Goal: Information Seeking & Learning: Learn about a topic

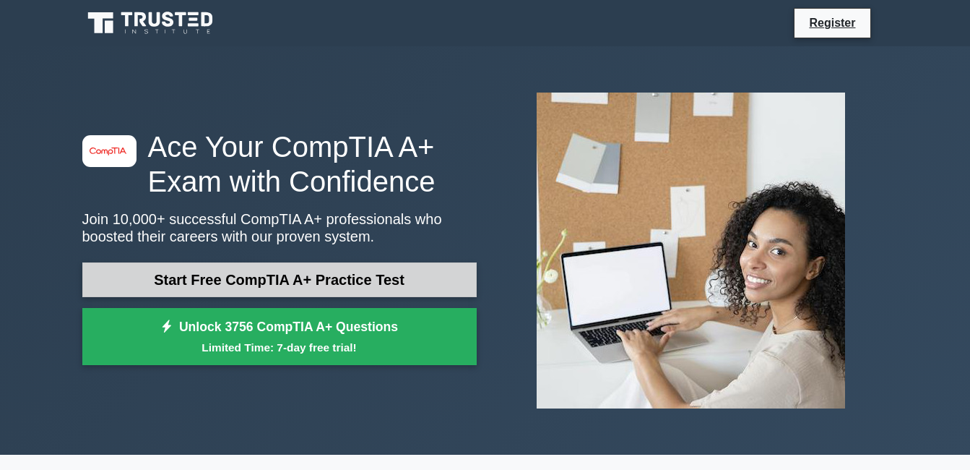
click at [330, 285] on link "Start Free CompTIA A+ Practice Test" at bounding box center [279, 279] width 394 height 35
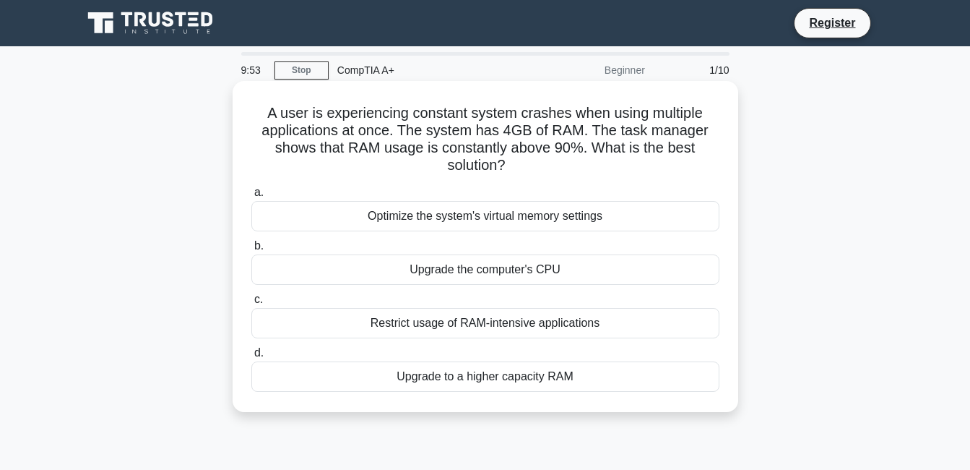
click at [458, 265] on div "Upgrade the computer's CPU" at bounding box center [485, 269] width 468 height 30
click at [251, 251] on input "b. Upgrade the computer's CPU" at bounding box center [251, 245] width 0 height 9
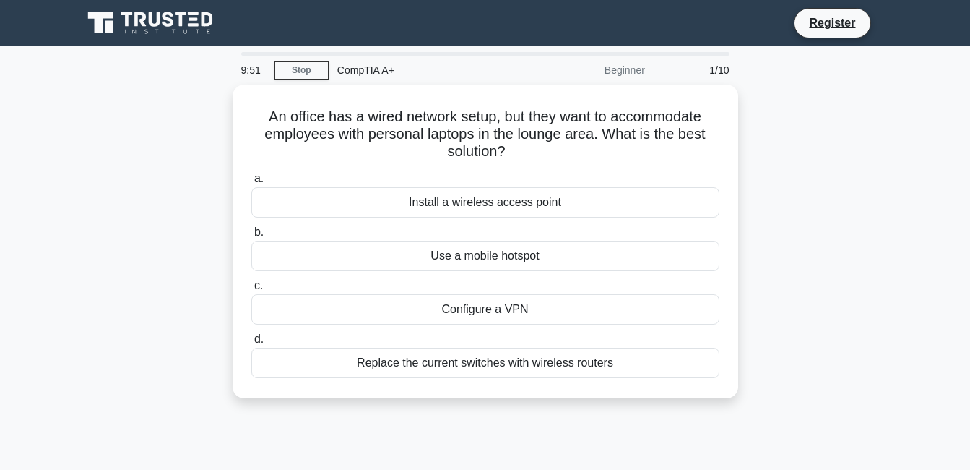
click at [458, 265] on div "Use a mobile hotspot" at bounding box center [485, 256] width 468 height 30
click at [251, 237] on input "b. Use a mobile hotspot" at bounding box center [251, 232] width 0 height 9
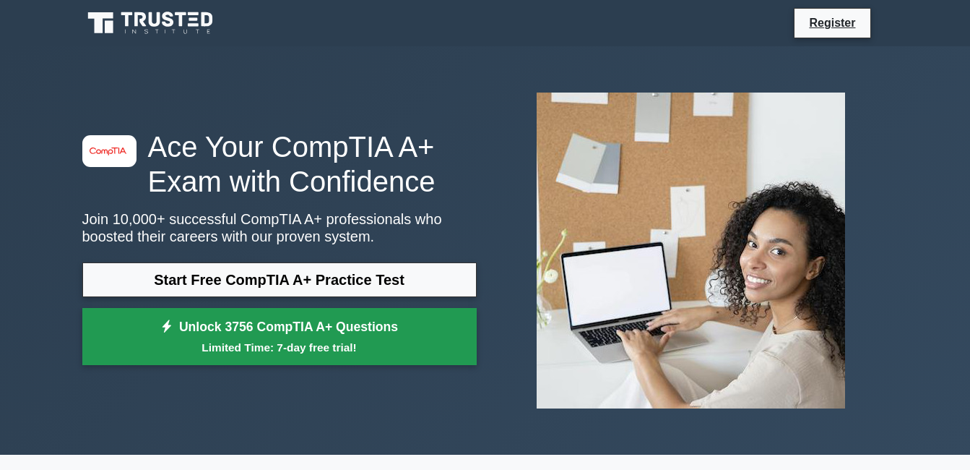
click at [215, 326] on link "Unlock 3756 CompTIA A+ Questions Limited Time: 7-day free trial!" at bounding box center [279, 337] width 394 height 58
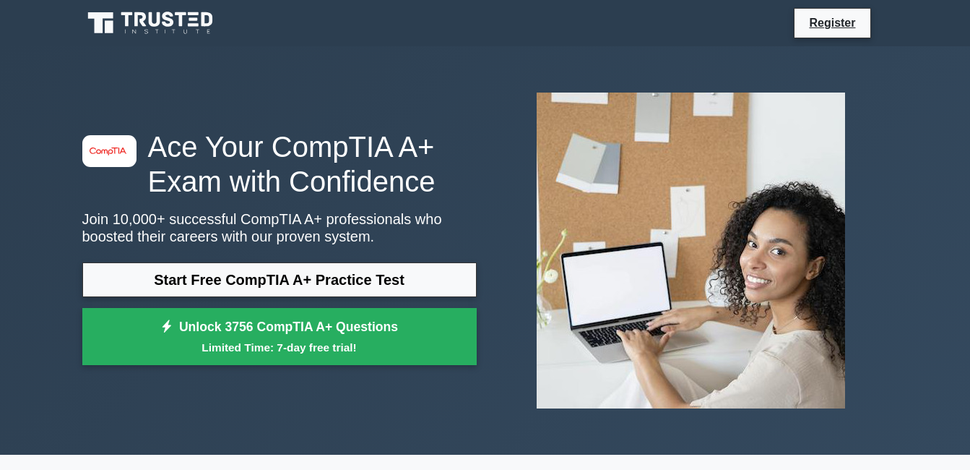
drag, startPoint x: 0, startPoint y: 0, endPoint x: 490, endPoint y: 118, distance: 504.6
click at [490, 118] on div at bounding box center [691, 250] width 412 height 339
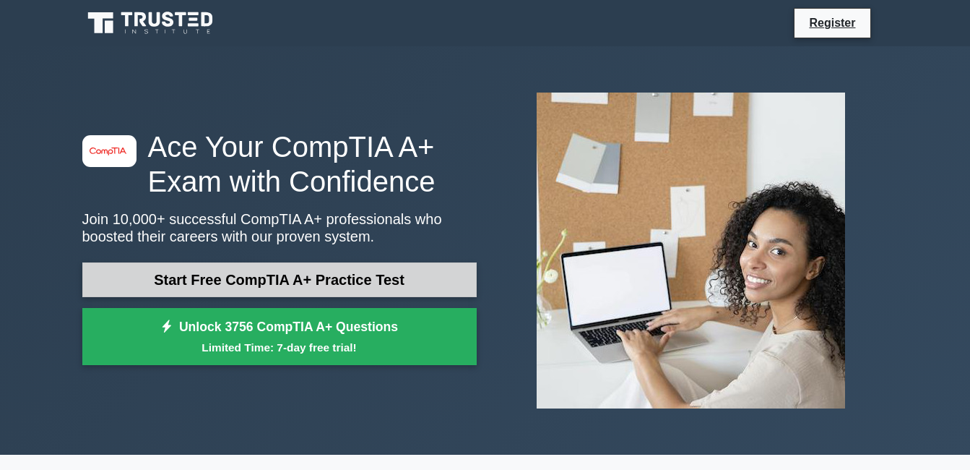
click at [292, 279] on link "Start Free CompTIA A+ Practice Test" at bounding box center [279, 279] width 394 height 35
click at [274, 290] on link "Start Free CompTIA A+ Practice Test" at bounding box center [279, 279] width 394 height 35
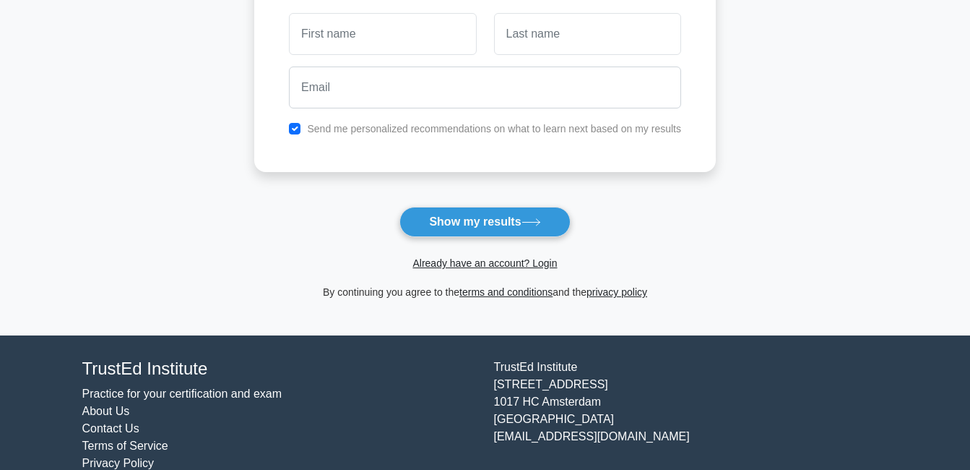
scroll to position [257, 0]
